Goal: Task Accomplishment & Management: Use online tool/utility

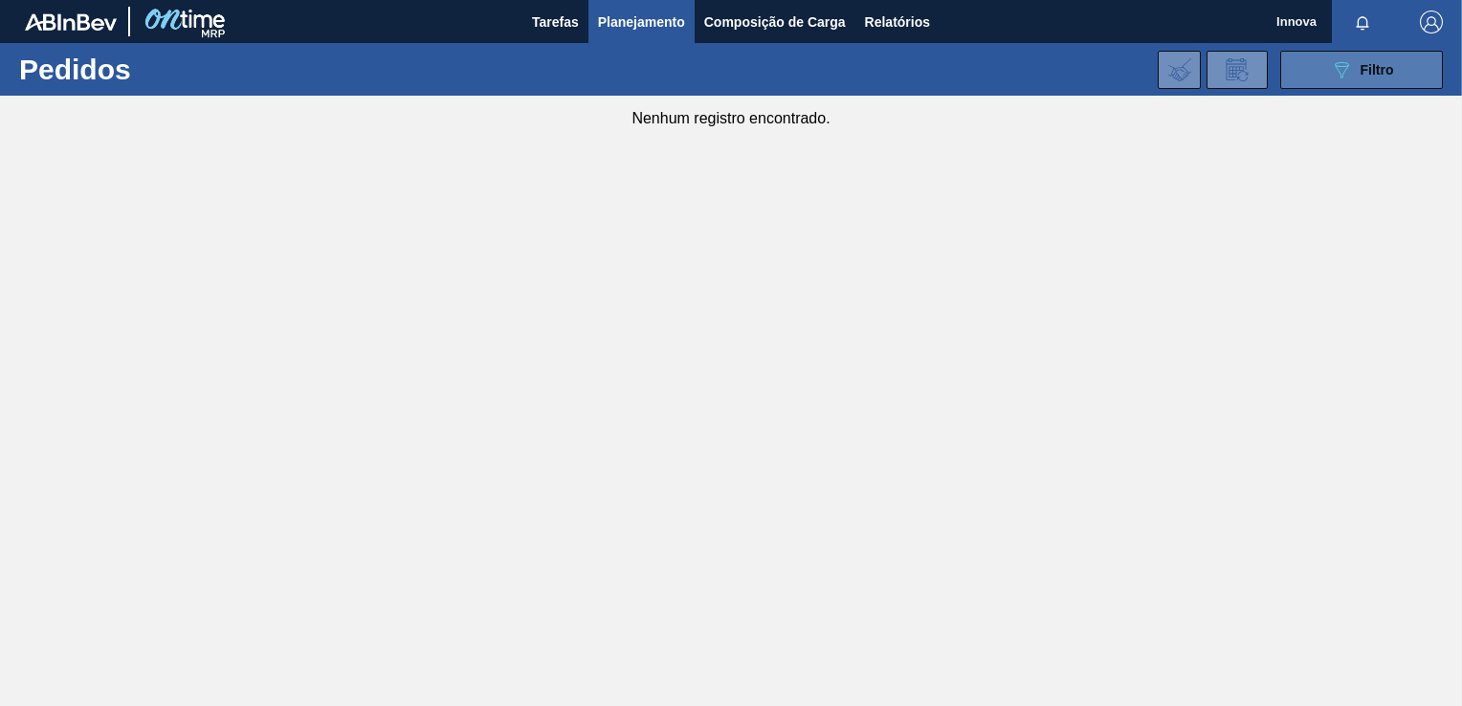
click at [1377, 71] on span "Filtro" at bounding box center [1377, 69] width 33 height 15
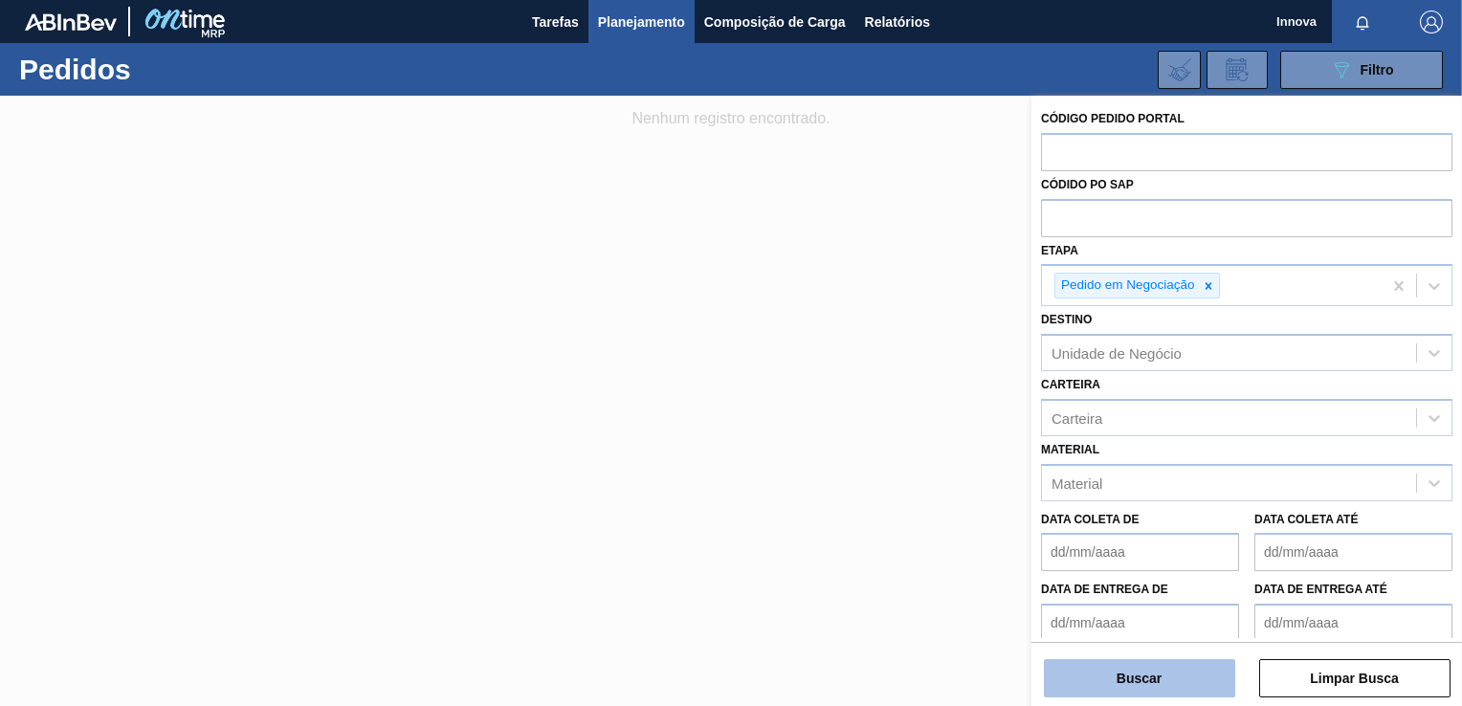
click at [1129, 674] on button "Buscar" at bounding box center [1139, 678] width 191 height 38
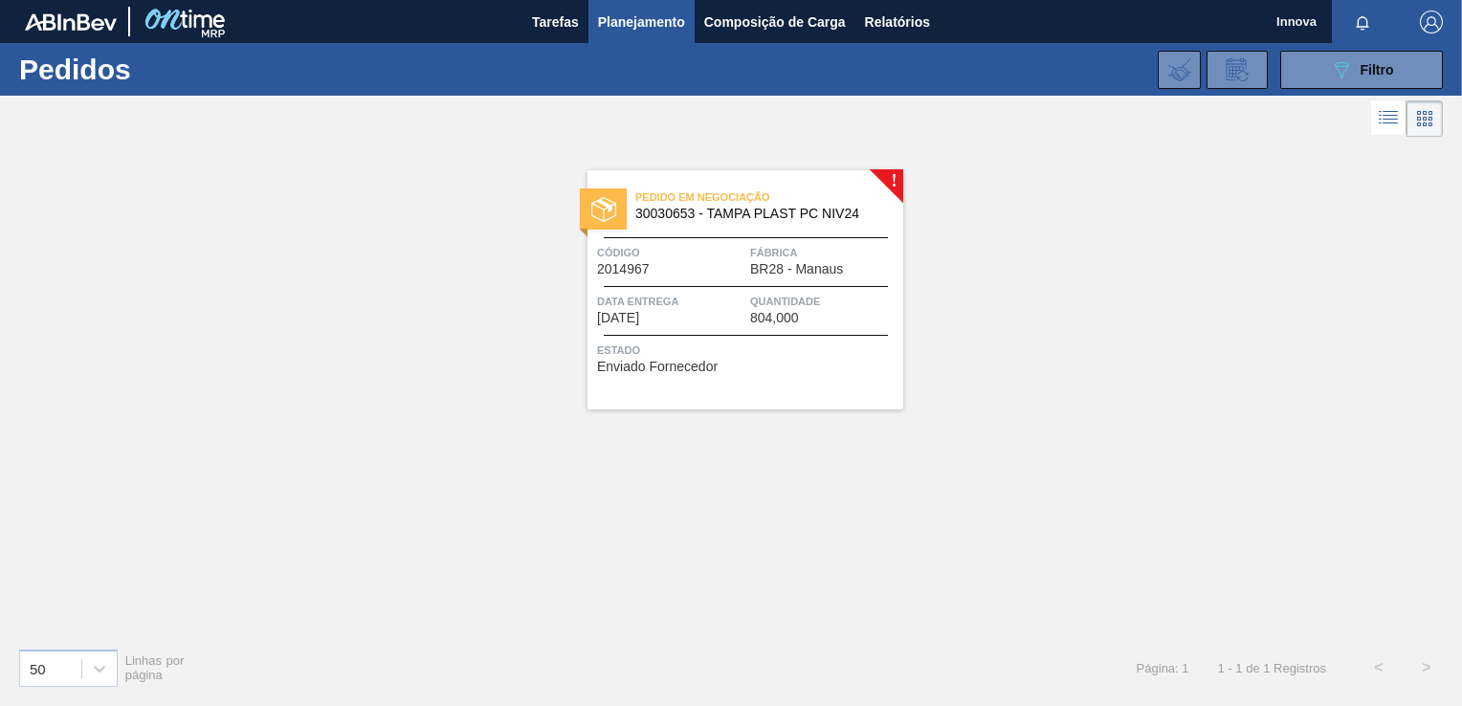
click at [714, 303] on span "Data entrega" at bounding box center [671, 301] width 148 height 19
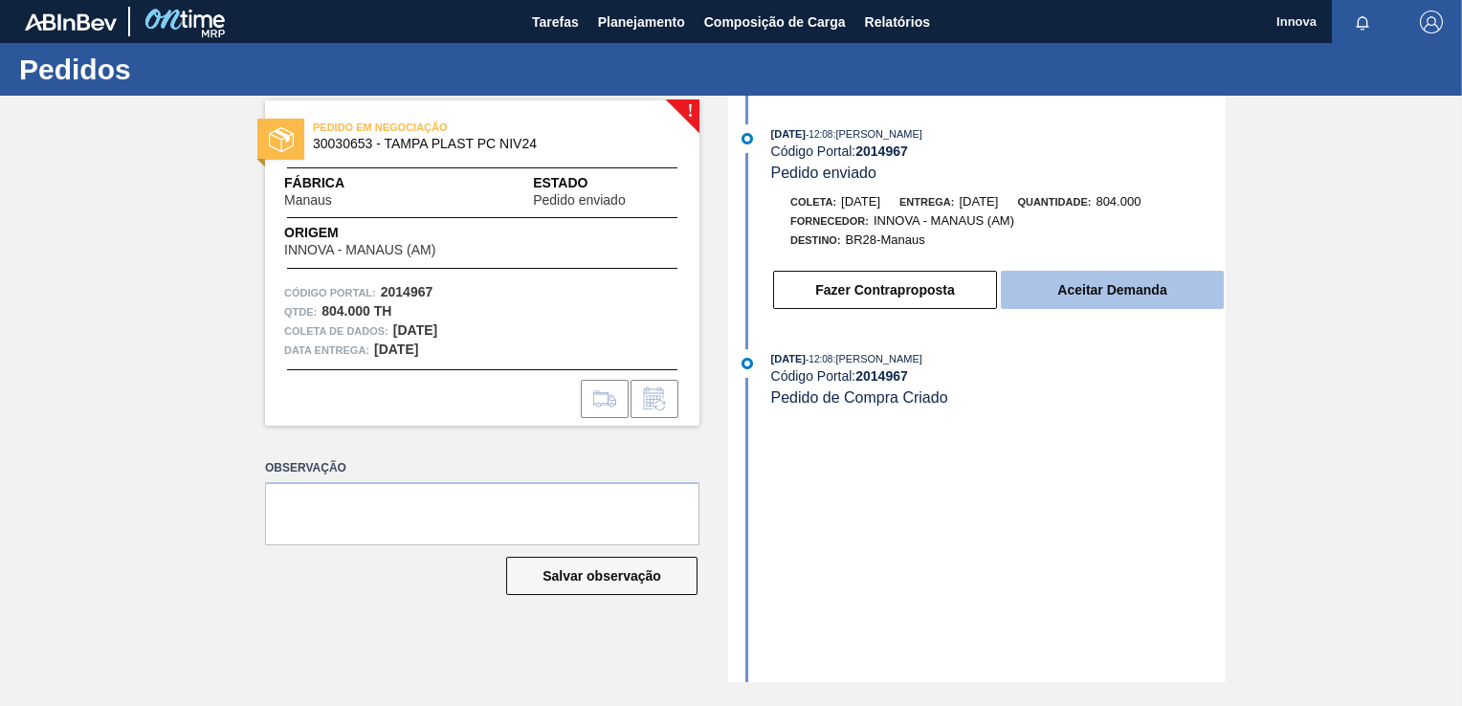
click at [1092, 295] on button "Aceitar Demanda" at bounding box center [1112, 290] width 223 height 38
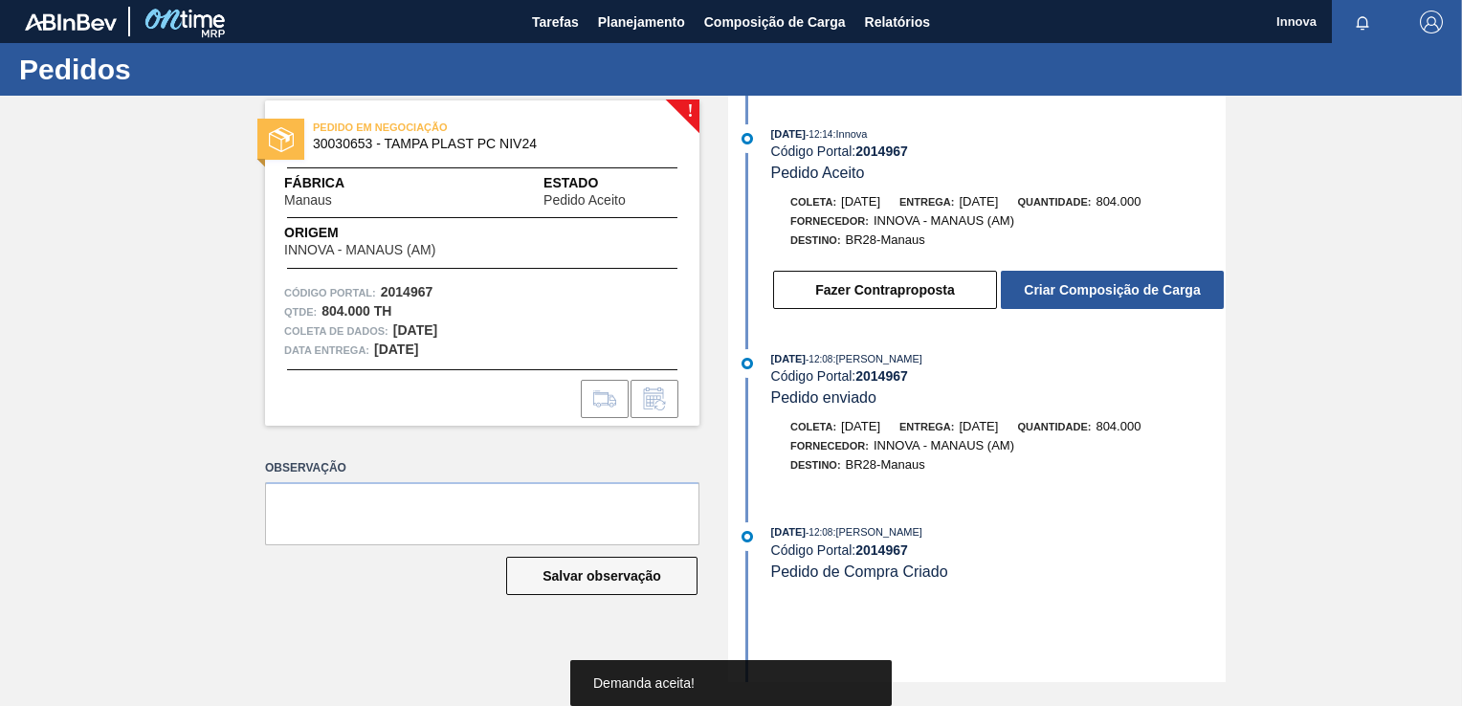
click at [1092, 295] on button "Criar Composição de Carga" at bounding box center [1112, 290] width 223 height 38
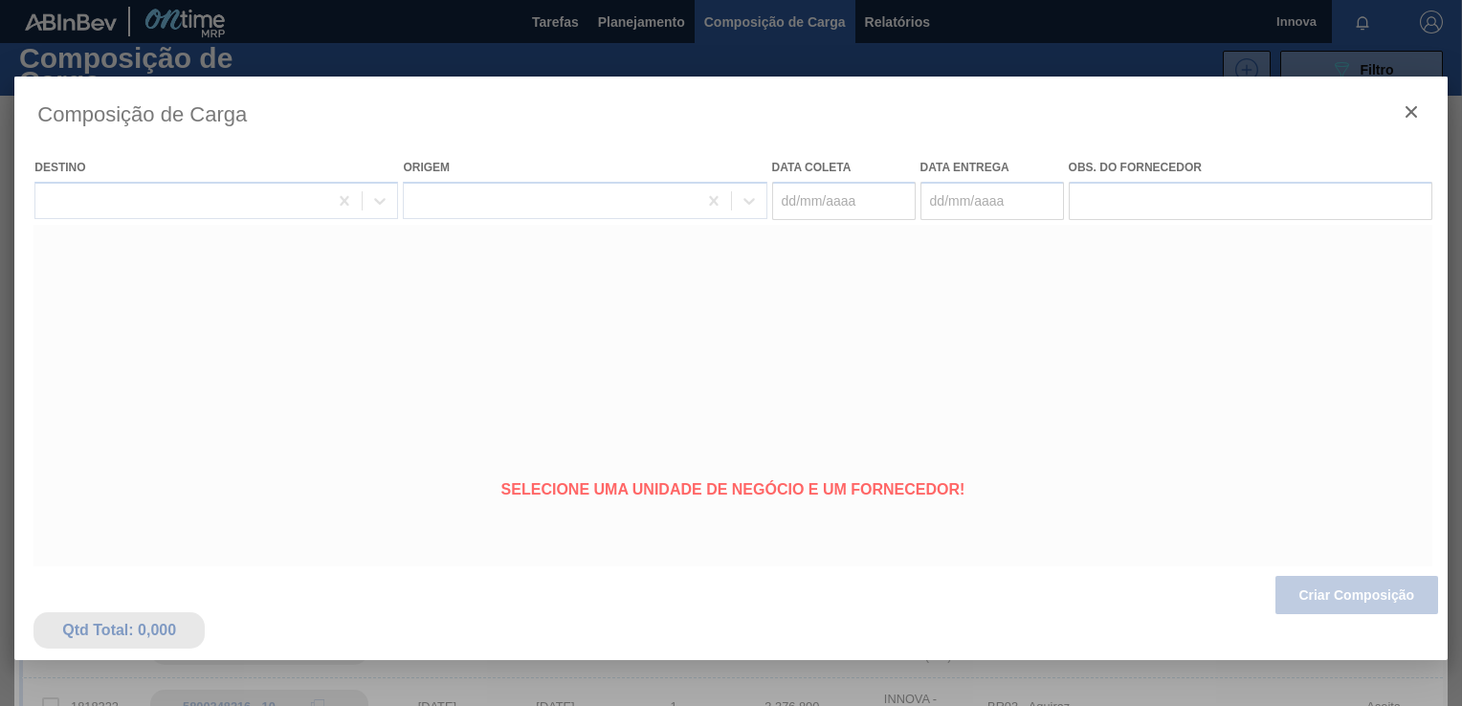
type coleta "[DATE]"
type entrega "[DATE]"
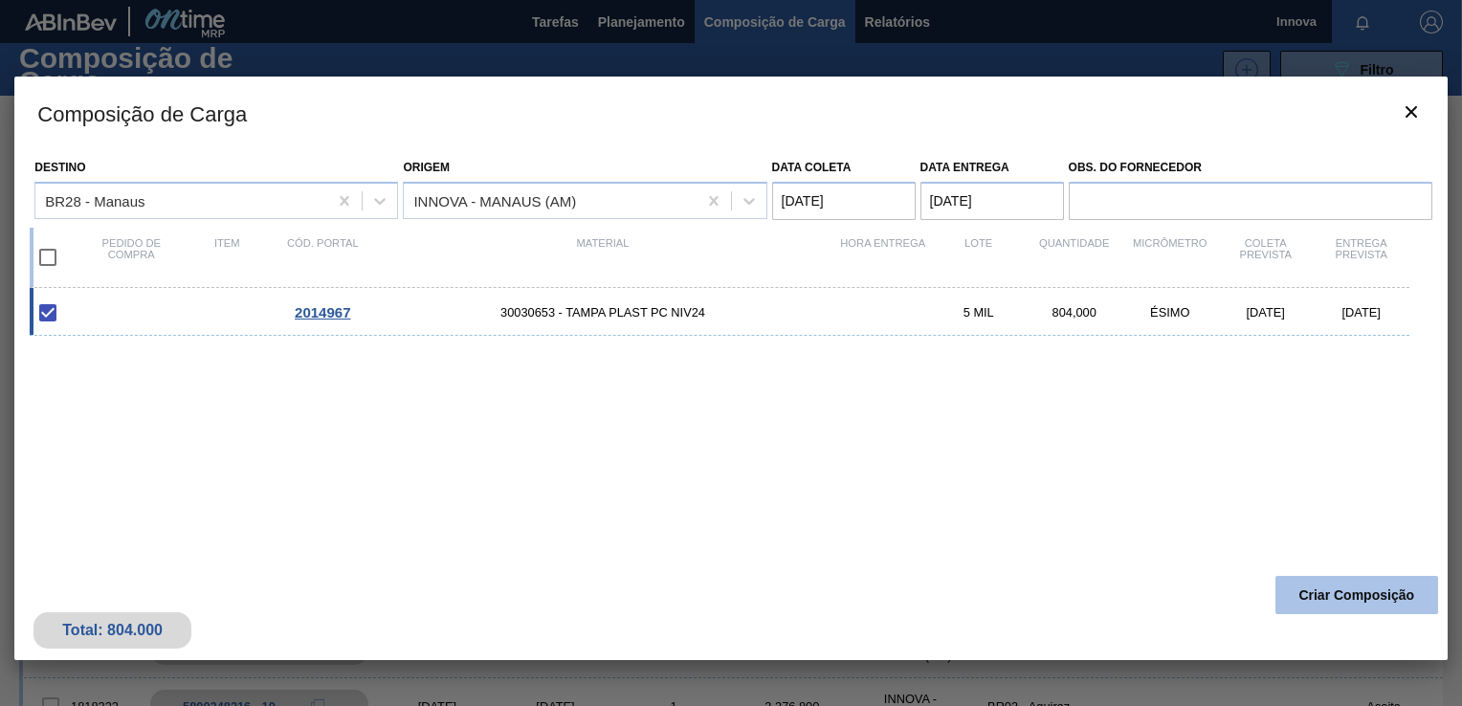
click at [1312, 595] on button "Criar Composição" at bounding box center [1357, 595] width 163 height 38
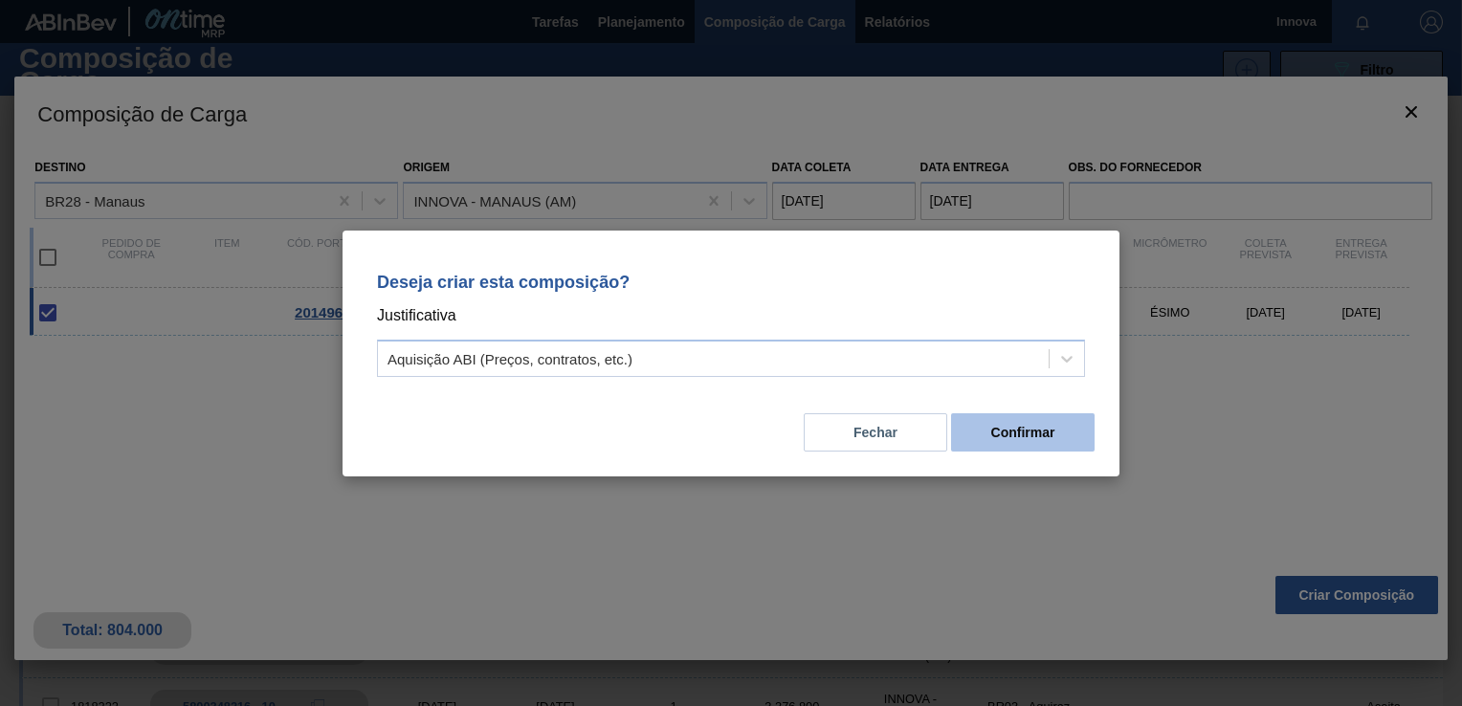
click at [1002, 438] on button "Confirmar" at bounding box center [1023, 432] width 144 height 38
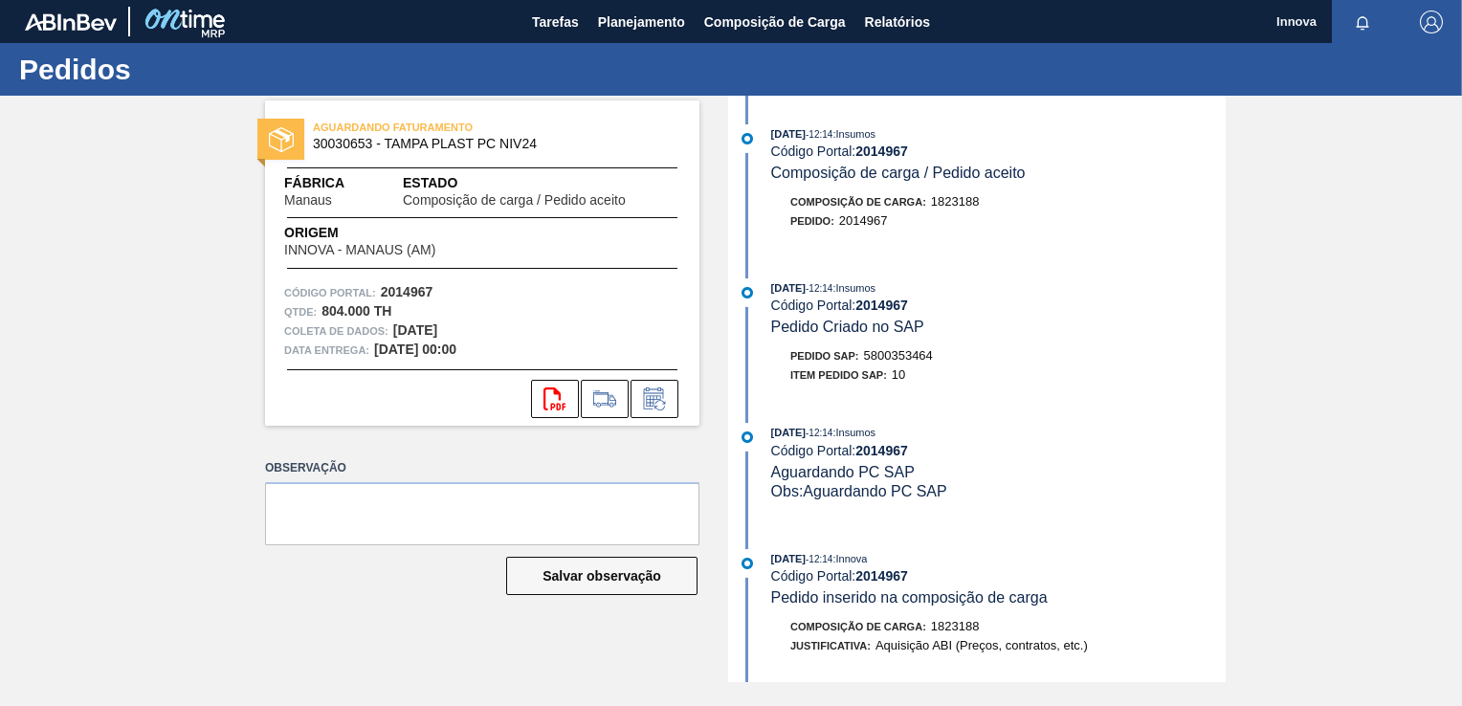
click at [900, 362] on span "5800353464" at bounding box center [898, 355] width 69 height 14
copy span "5800353464"
click at [880, 301] on strong "2014967" at bounding box center [882, 305] width 53 height 15
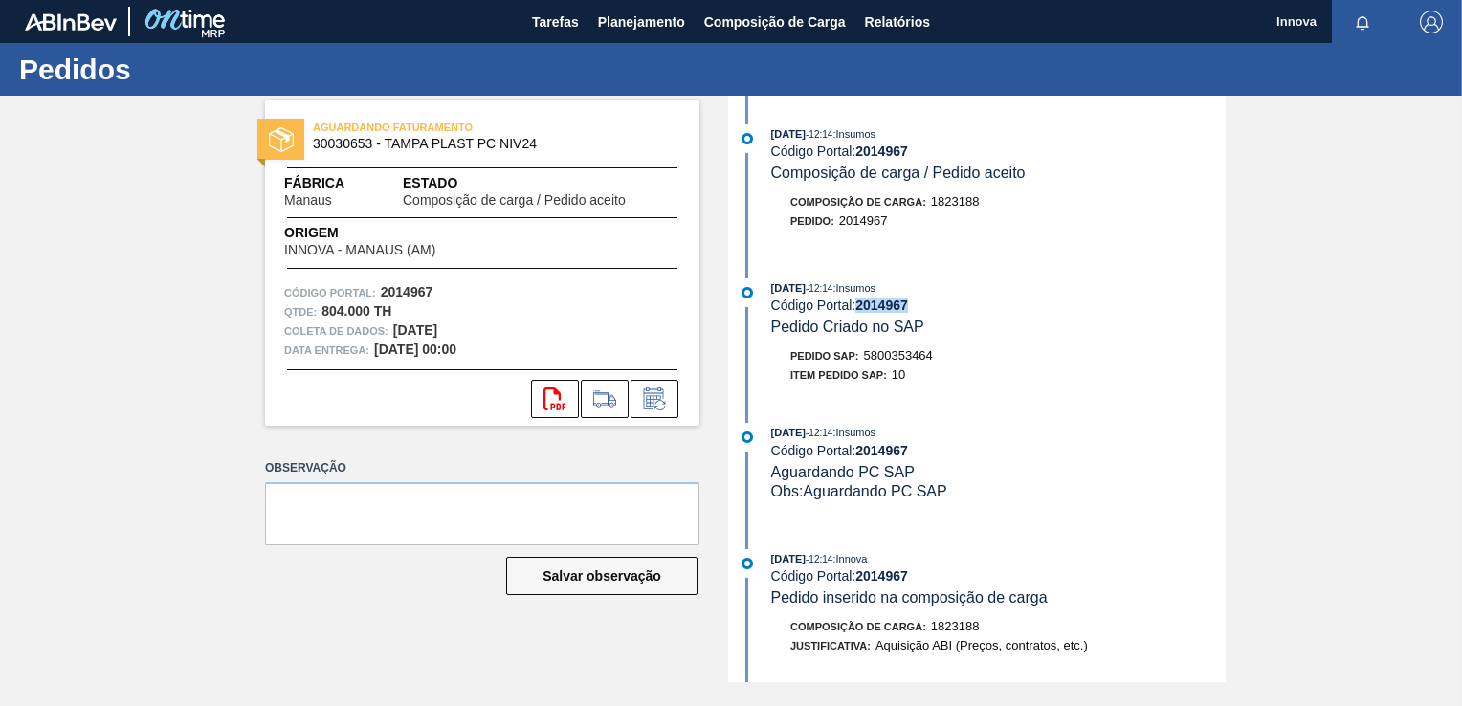
copy strong "2014967"
drag, startPoint x: 1051, startPoint y: 322, endPoint x: 1308, endPoint y: 19, distance: 397.1
click at [1052, 322] on div "[DATE] 12:14 : Insumos Código Portal: 2014967 Pedido Criado no SAP" at bounding box center [998, 307] width 455 height 58
